Goal: Task Accomplishment & Management: Manage account settings

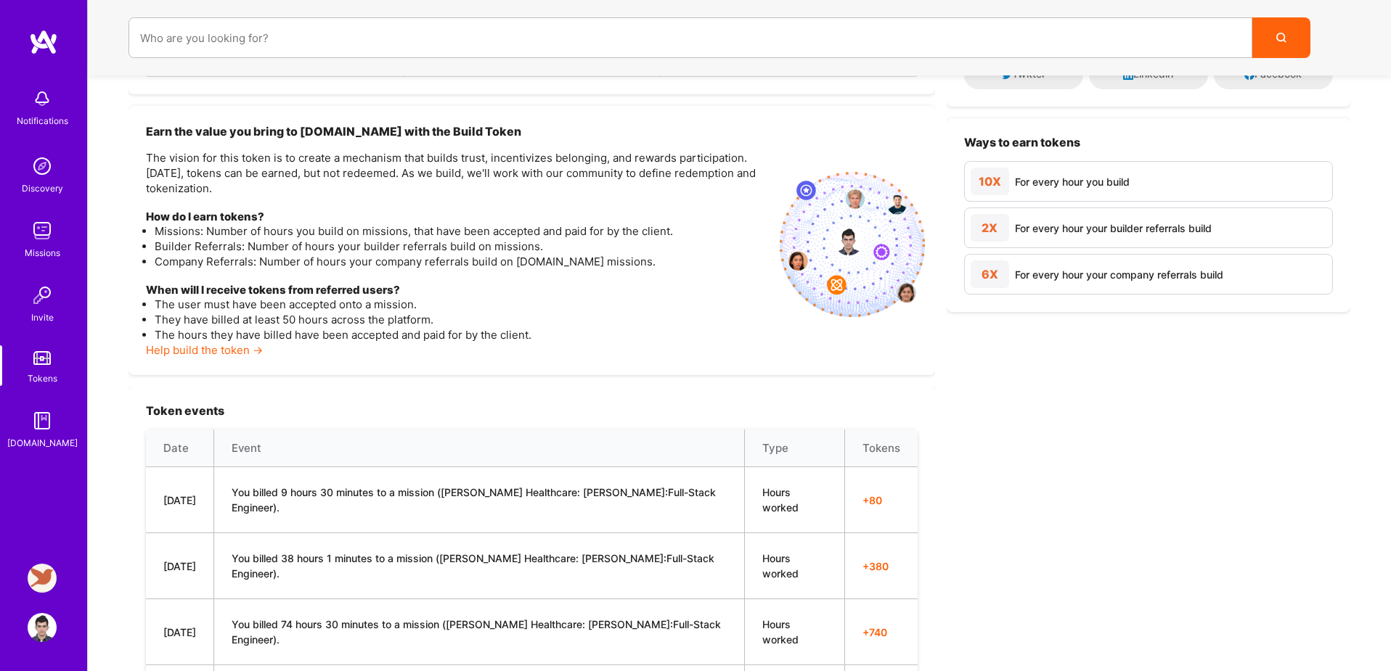
scroll to position [240, 0]
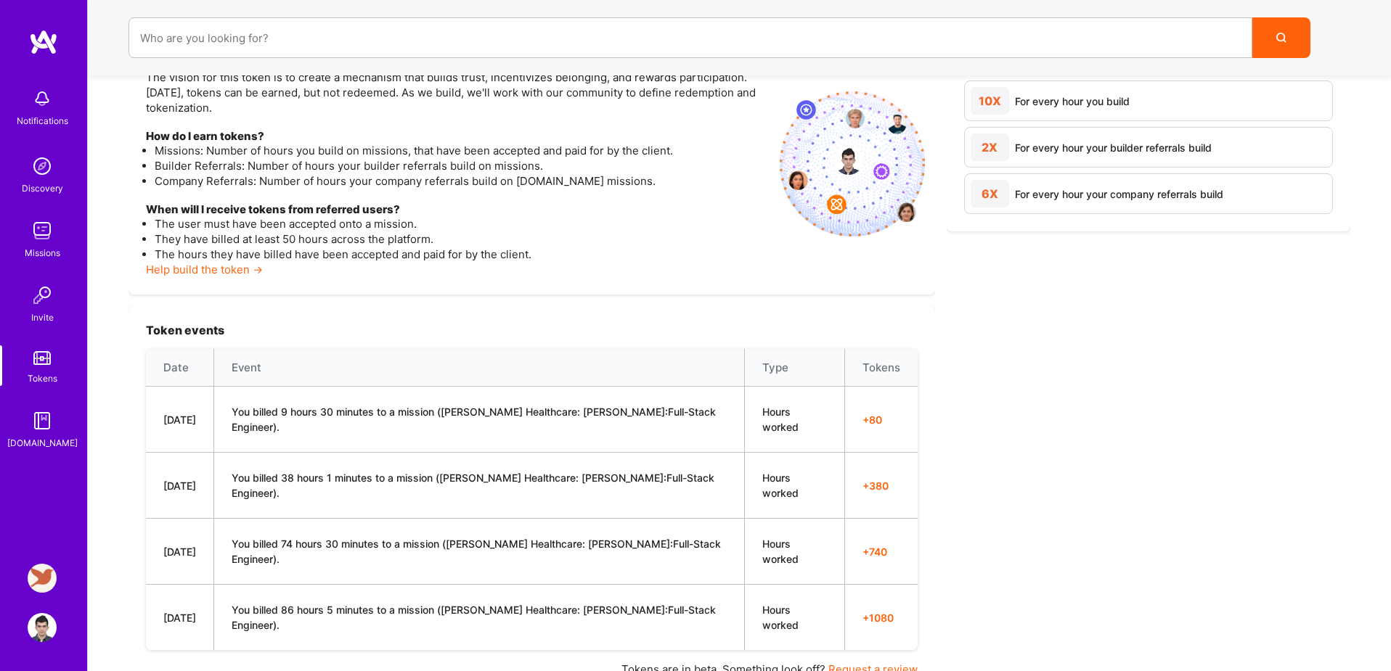
click at [46, 626] on img at bounding box center [42, 627] width 29 height 29
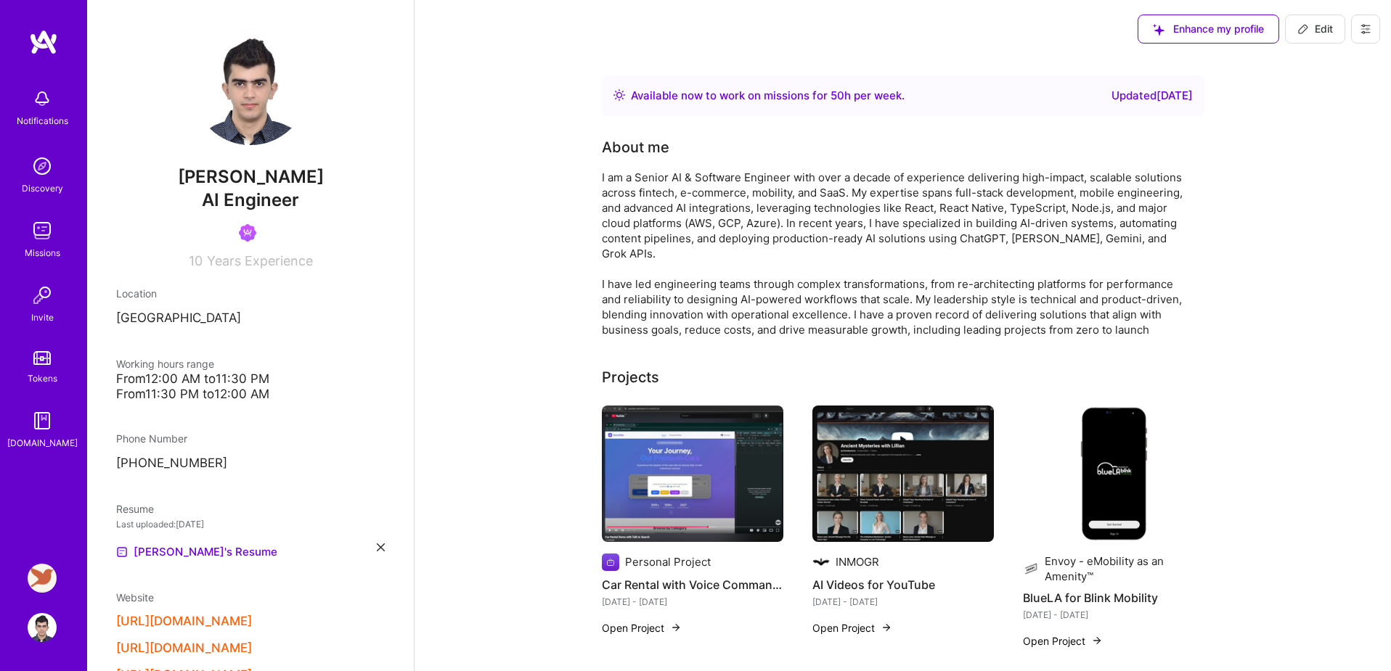
click at [30, 245] on div "Missions" at bounding box center [43, 252] width 36 height 15
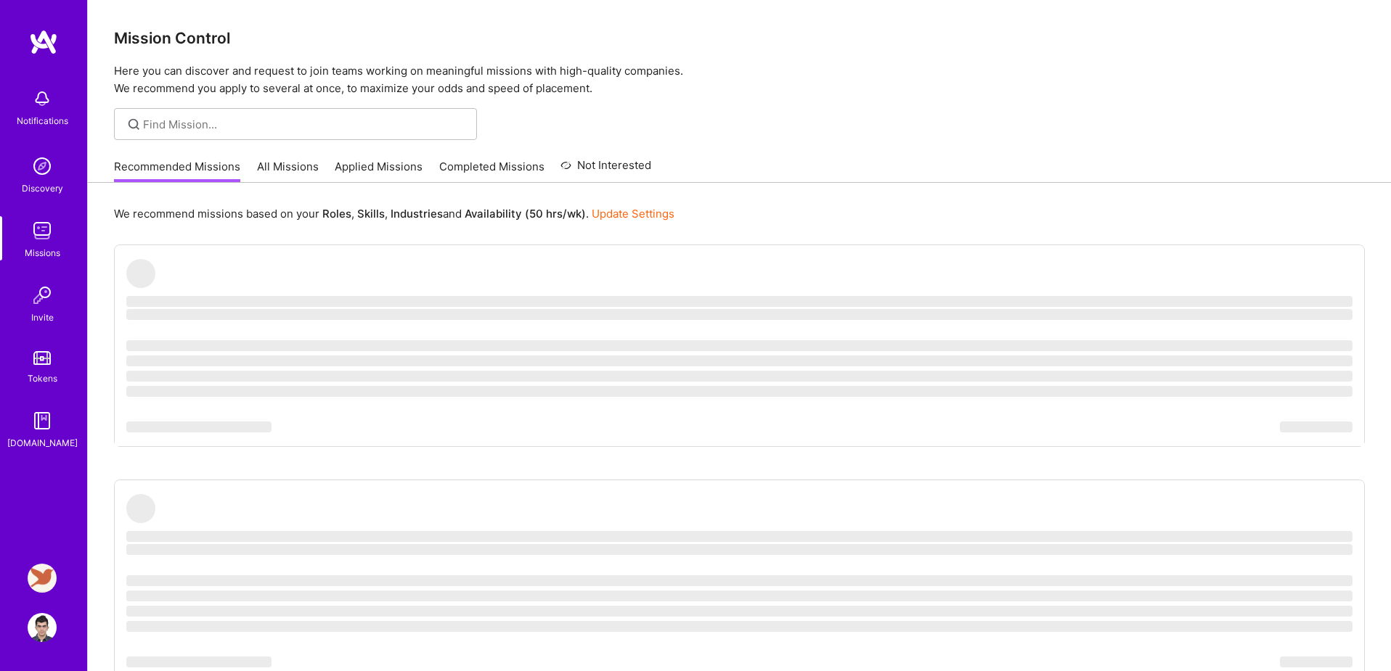
click at [470, 166] on link "Completed Missions" at bounding box center [491, 171] width 105 height 24
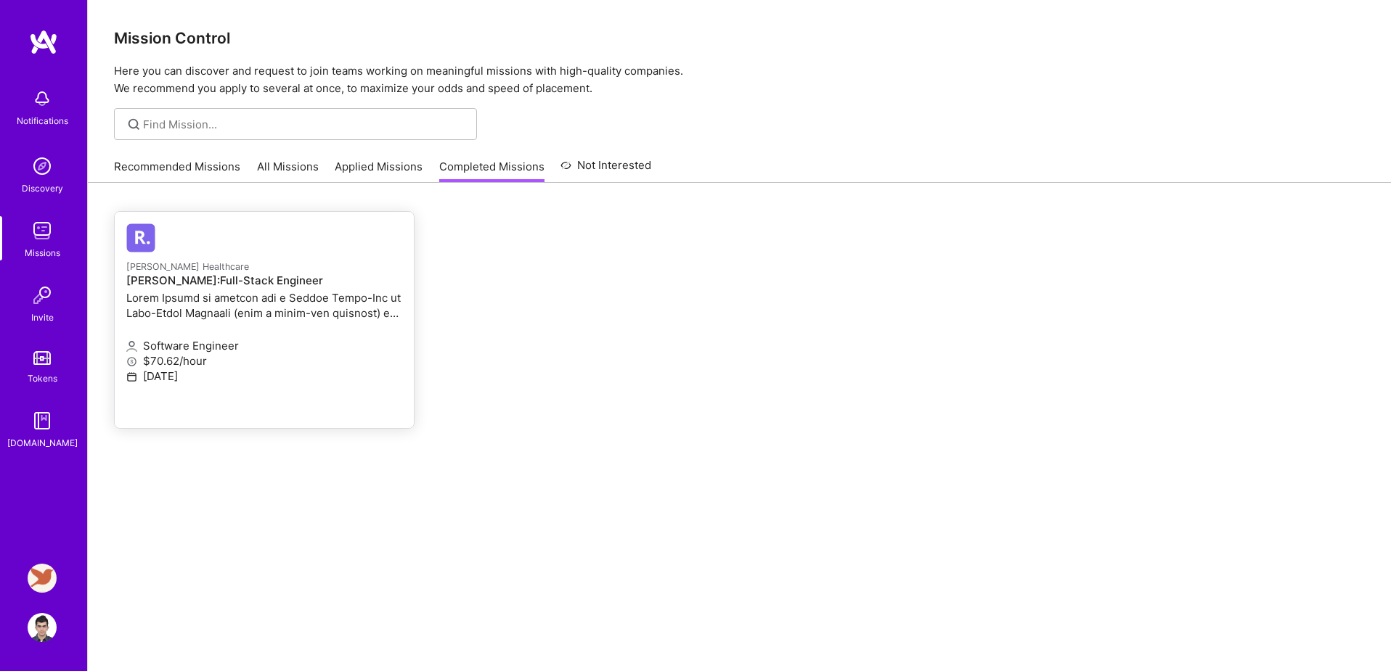
click at [237, 304] on p at bounding box center [264, 305] width 276 height 30
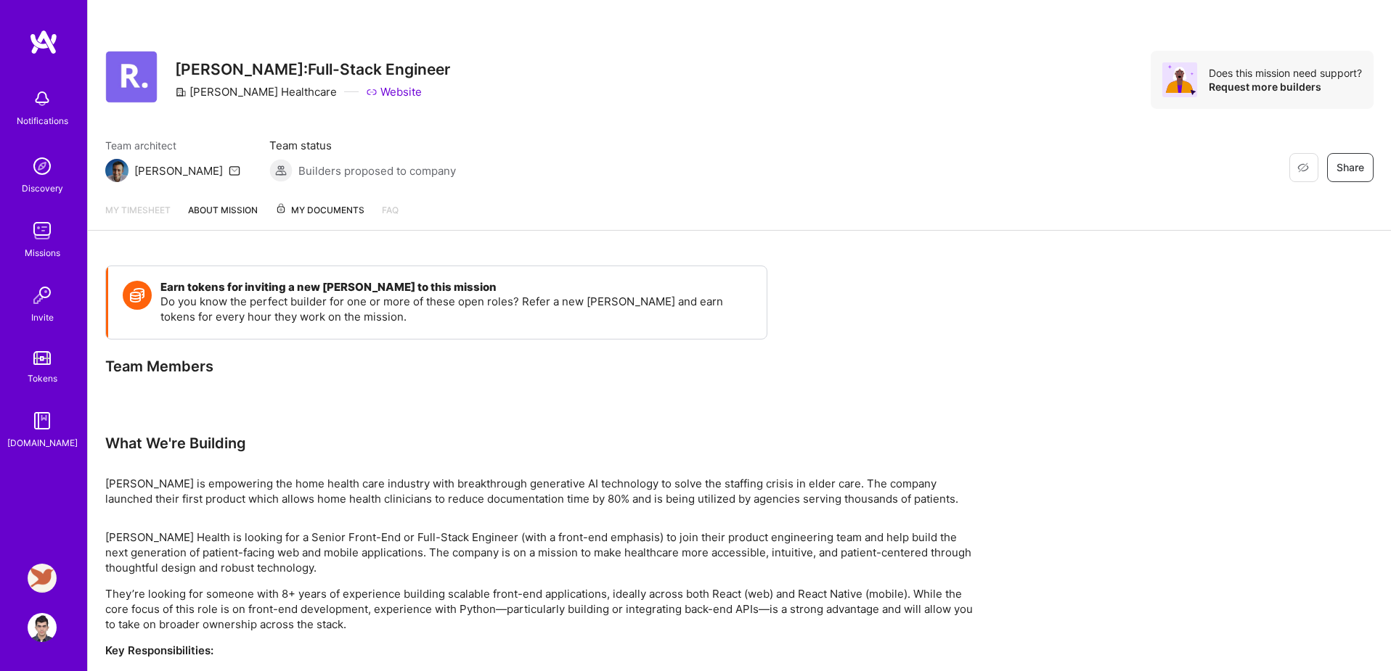
click at [299, 208] on span "My Documents" at bounding box center [319, 210] width 89 height 16
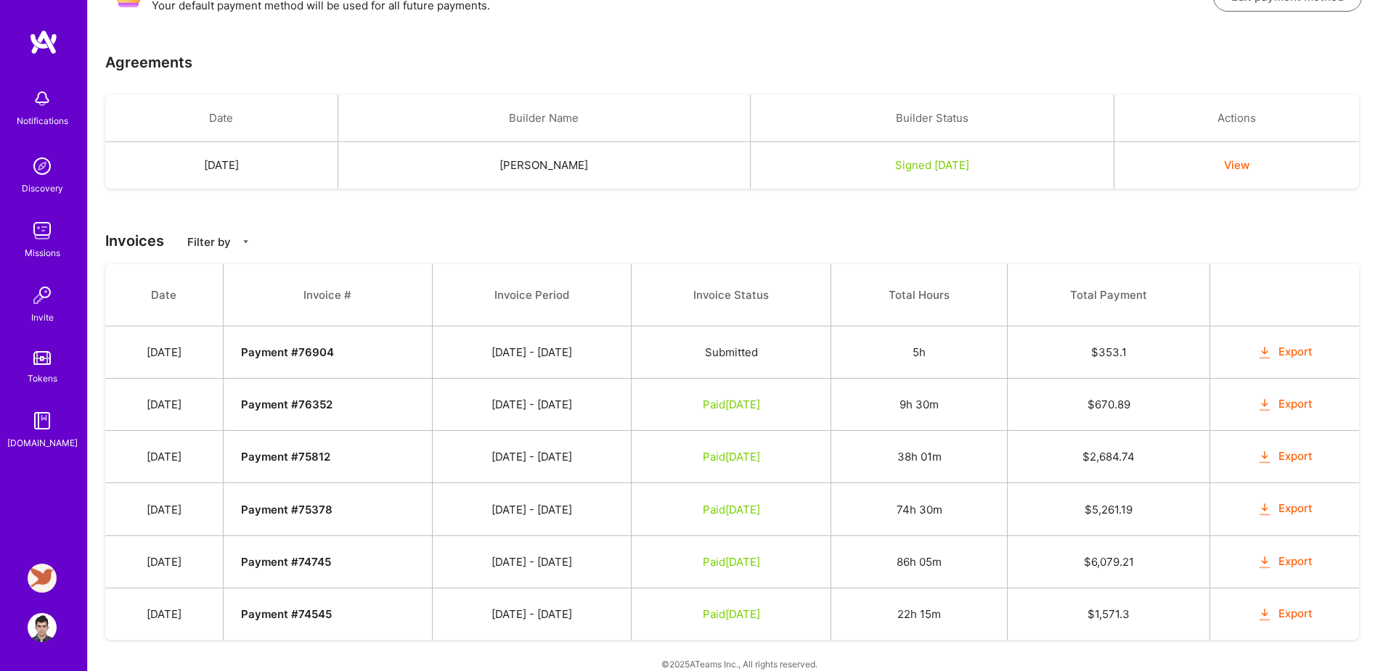
scroll to position [317, 0]
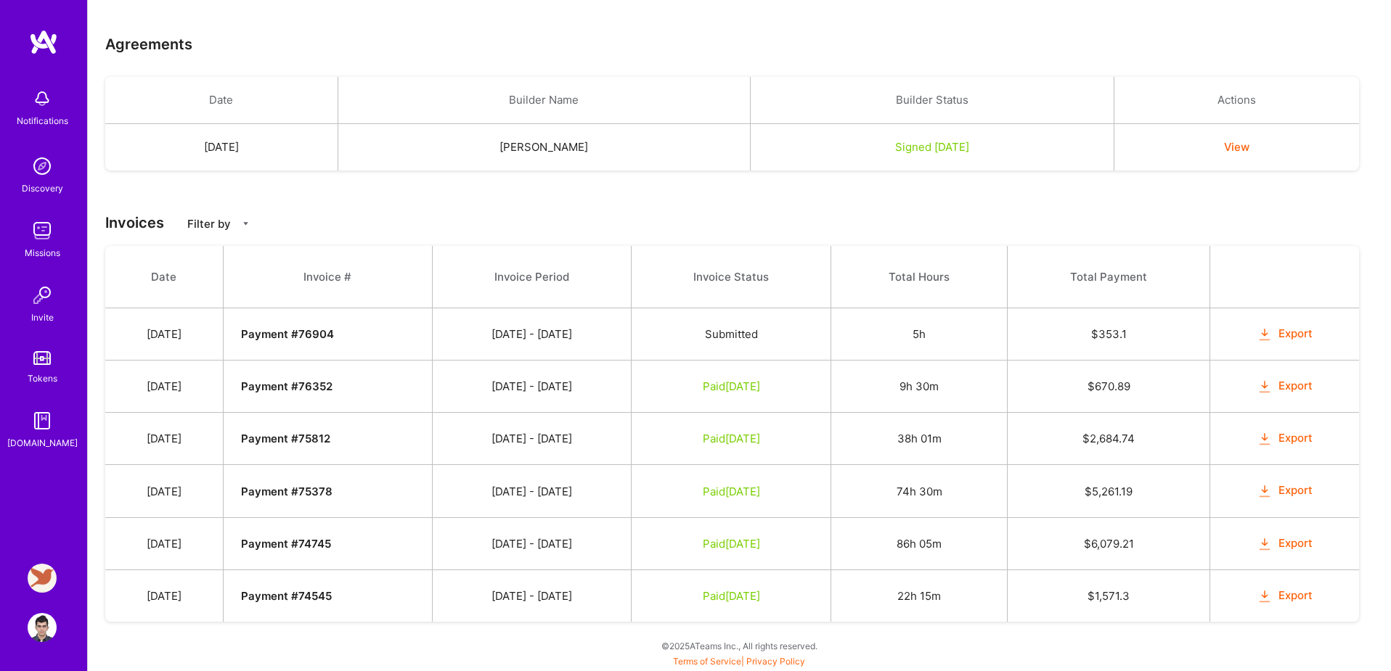
click at [39, 576] on img at bounding box center [42, 578] width 29 height 29
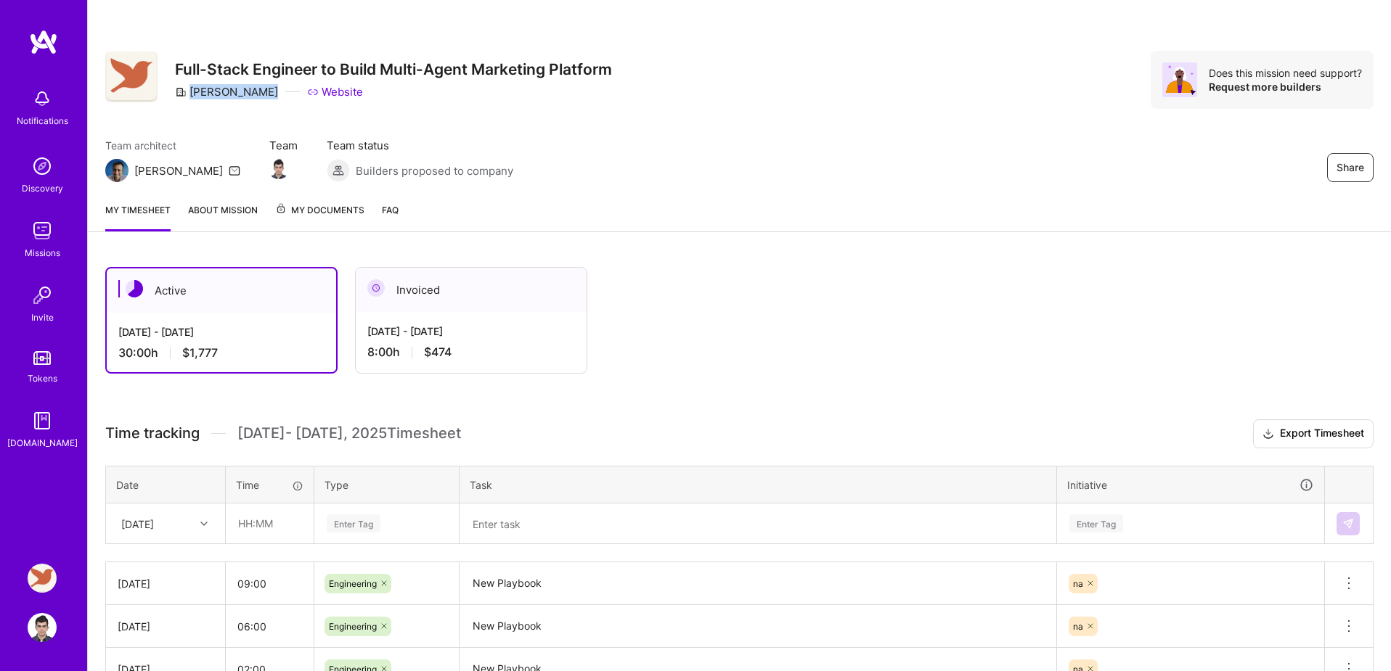
drag, startPoint x: 246, startPoint y: 94, endPoint x: 191, endPoint y: 97, distance: 55.2
click at [191, 97] on div "[PERSON_NAME] Website" at bounding box center [393, 91] width 437 height 15
copy div "[PERSON_NAME]"
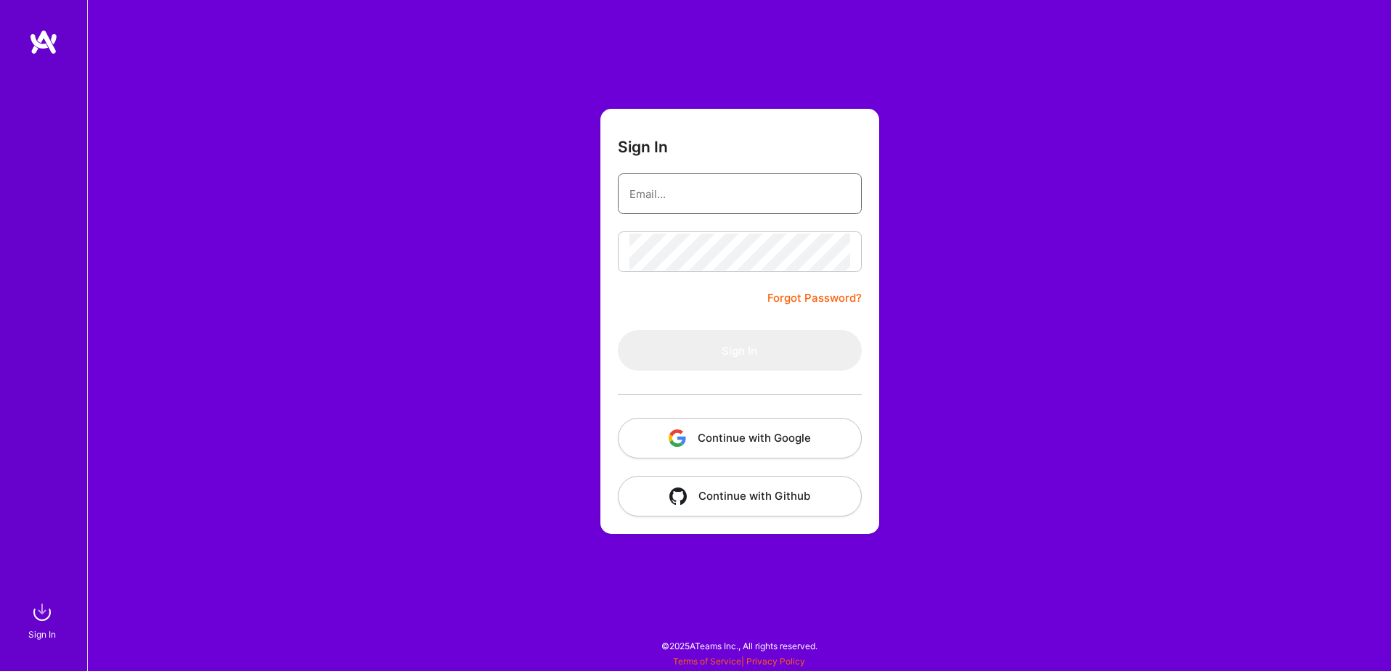
type input "[EMAIL_ADDRESS][DOMAIN_NAME]"
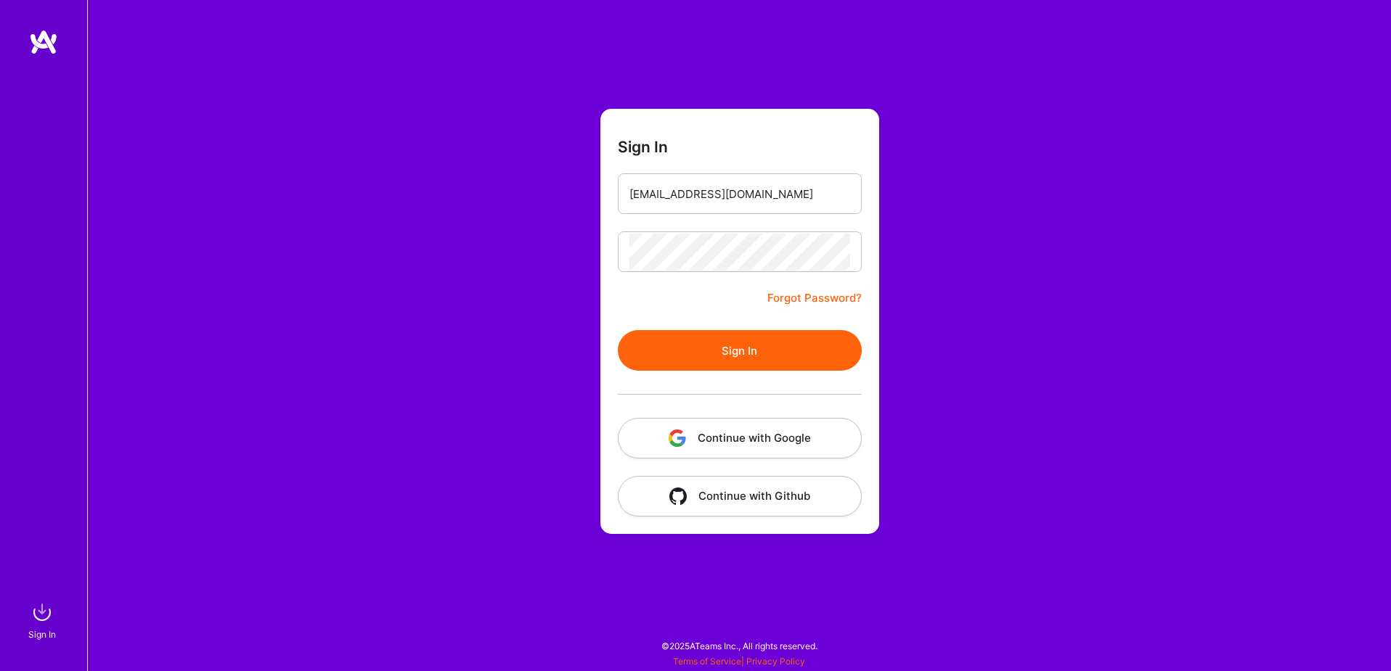
click at [762, 443] on button "Continue with Google" at bounding box center [740, 438] width 244 height 41
